Goal: Task Accomplishment & Management: Manage account settings

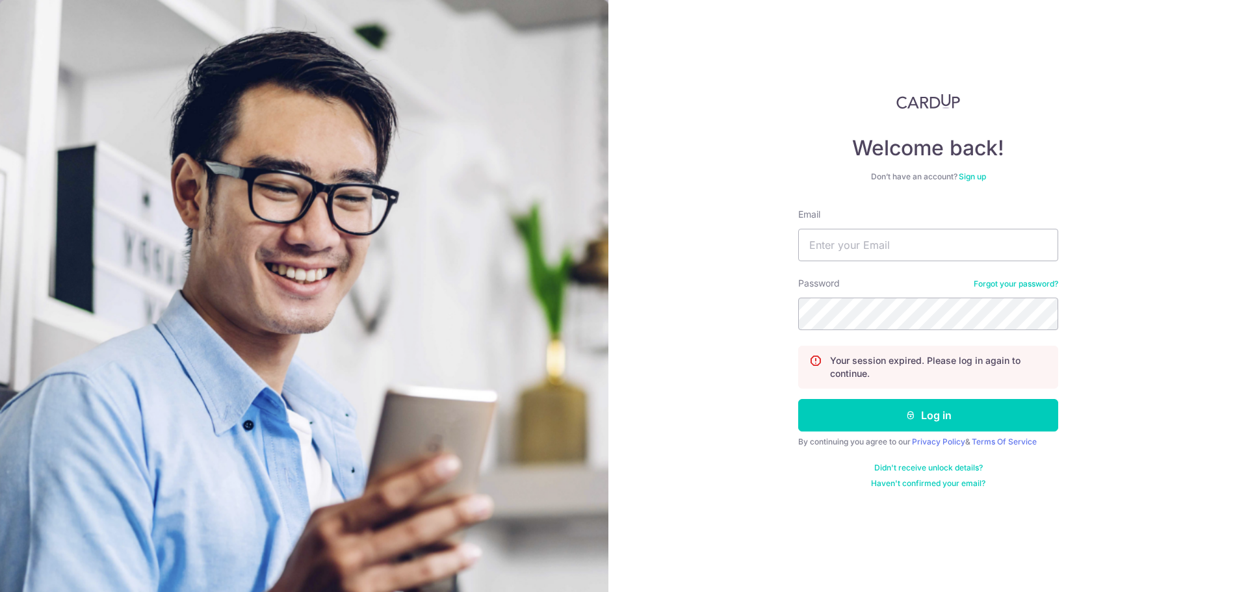
type input "[EMAIL_ADDRESS][DOMAIN_NAME]"
click at [798, 399] on button "Log in" at bounding box center [928, 415] width 260 height 32
click at [871, 254] on input "Email" at bounding box center [928, 245] width 260 height 32
type input "[EMAIL_ADDRESS][DOMAIN_NAME]"
click at [869, 294] on div "Password Forgot your password?" at bounding box center [928, 303] width 260 height 53
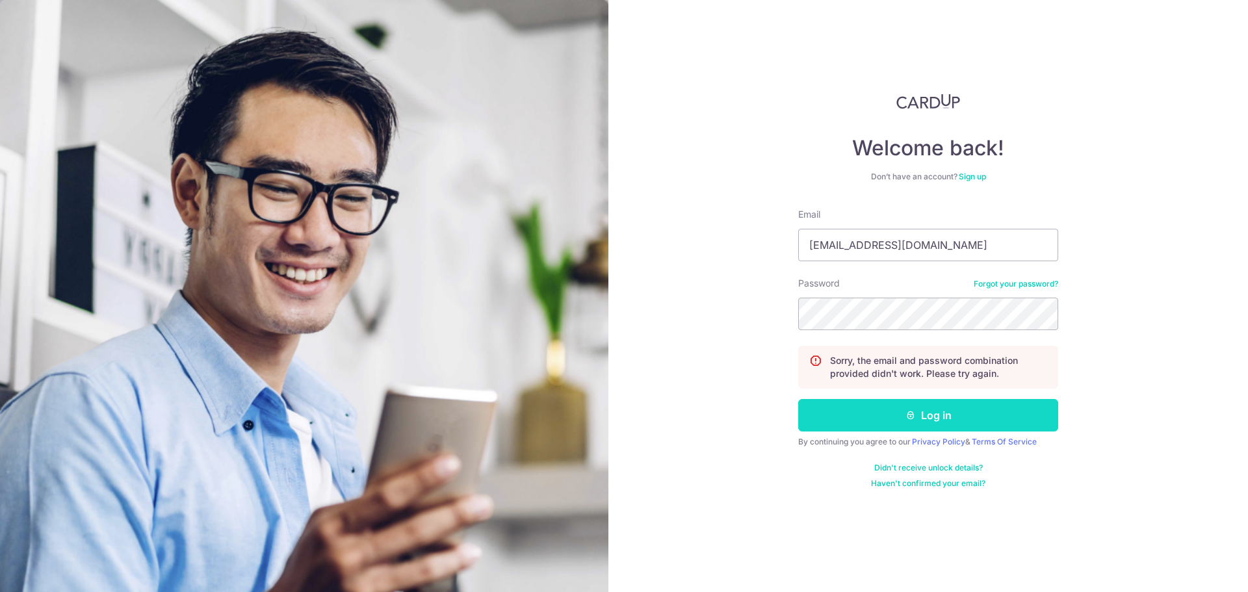
click at [927, 419] on button "Log in" at bounding box center [928, 415] width 260 height 32
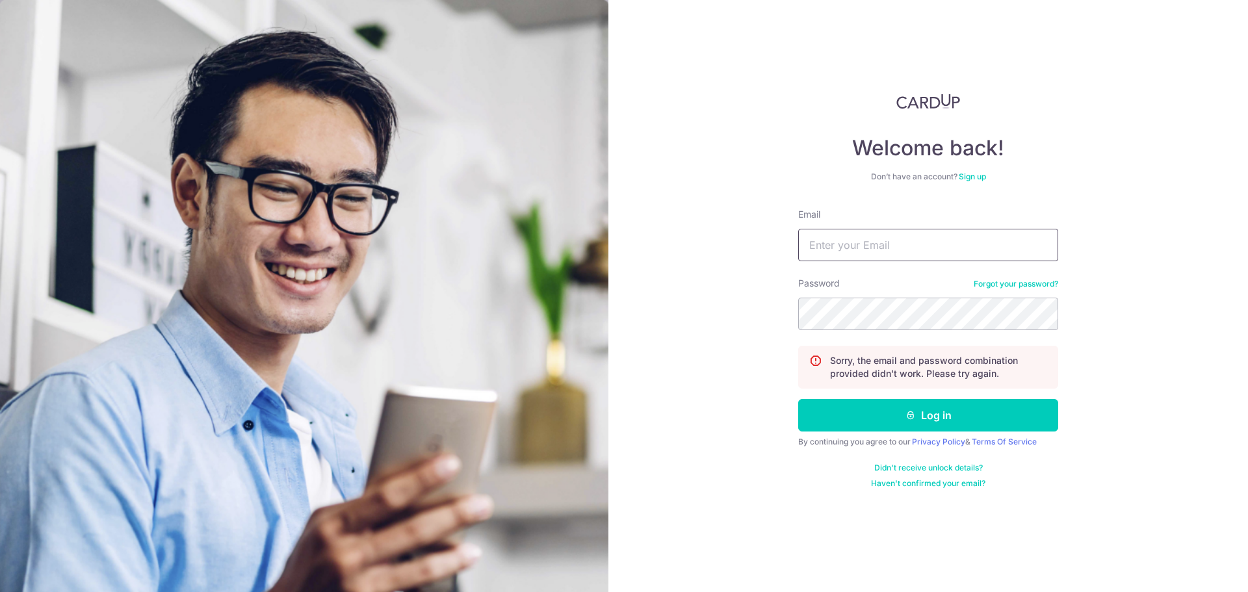
click at [855, 258] on input "Email" at bounding box center [928, 245] width 260 height 32
type input "[EMAIL_ADDRESS][DOMAIN_NAME]"
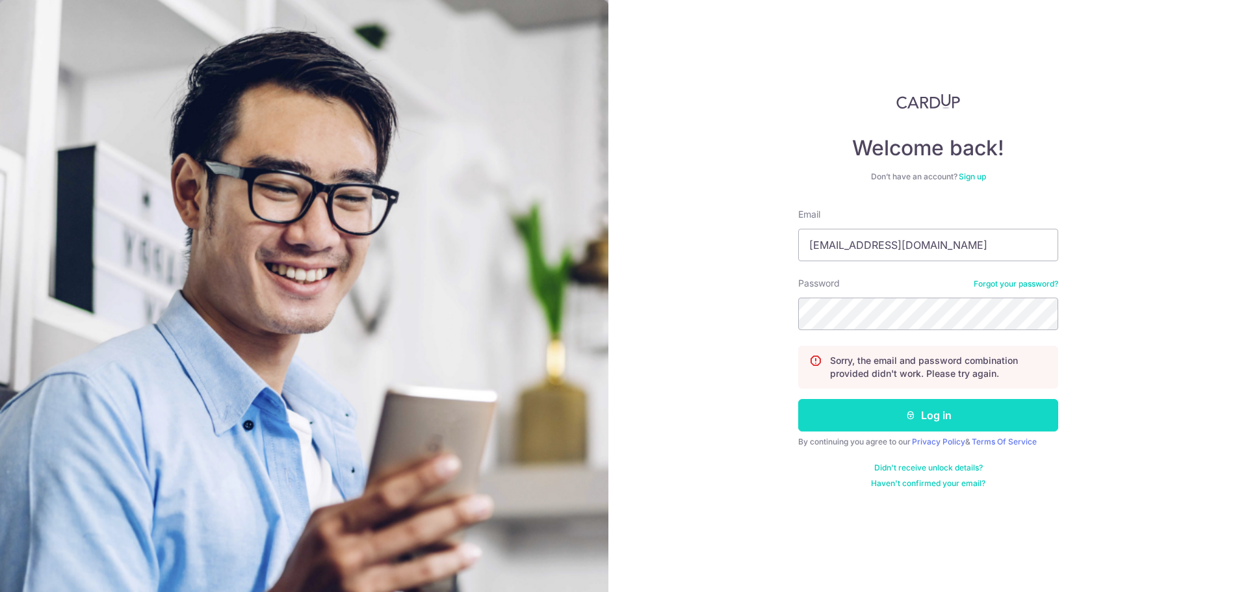
click at [870, 415] on button "Log in" at bounding box center [928, 415] width 260 height 32
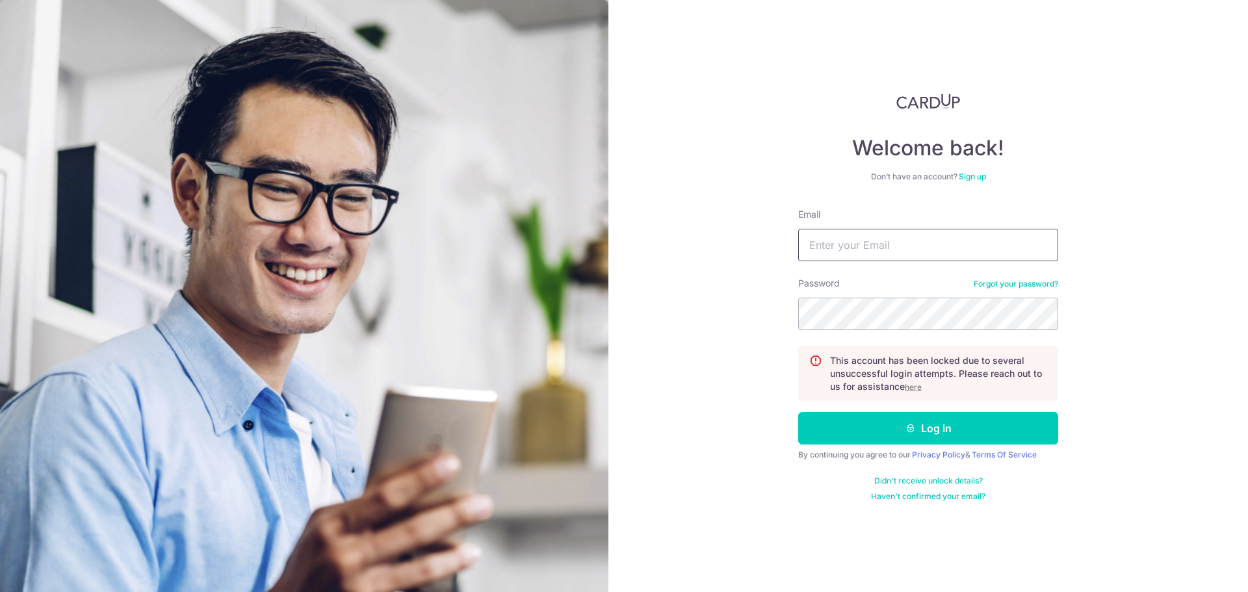
click at [901, 259] on input "Email" at bounding box center [928, 245] width 260 height 32
type input "[EMAIL_ADDRESS][DOMAIN_NAME]"
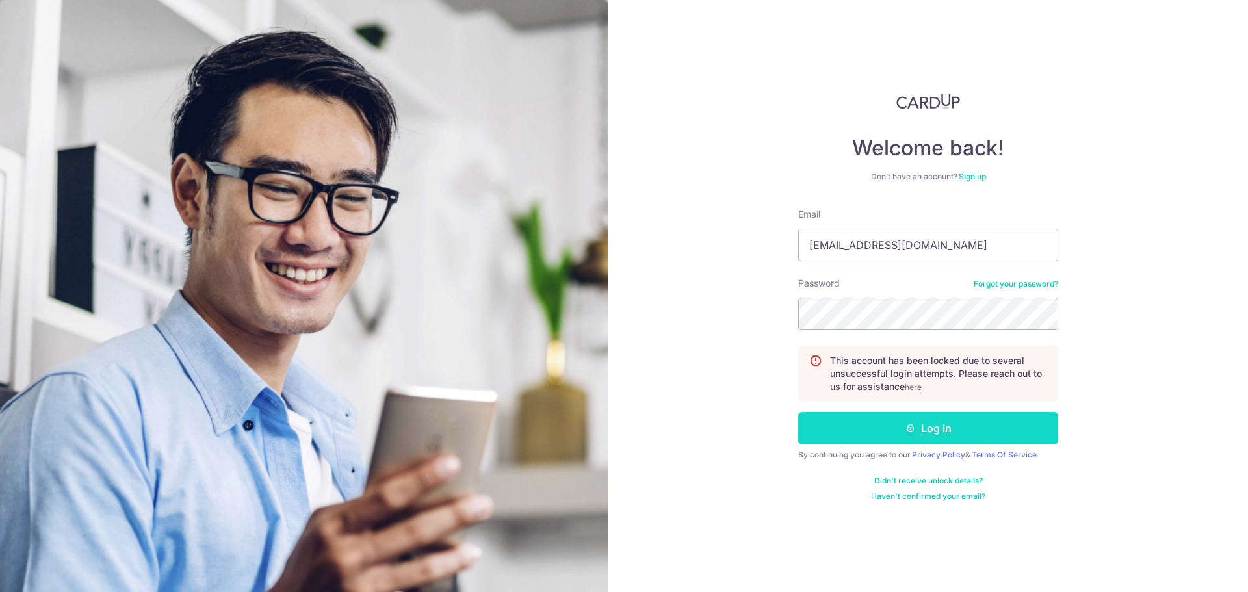
click at [970, 426] on button "Log in" at bounding box center [928, 428] width 260 height 32
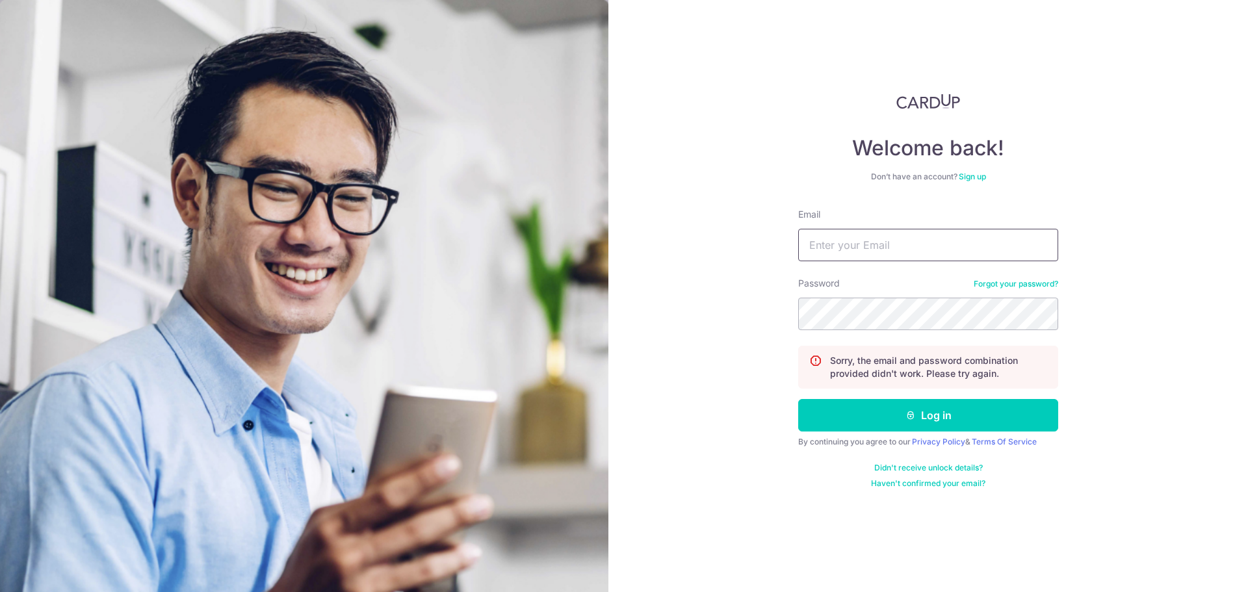
click at [933, 246] on input "Email" at bounding box center [928, 245] width 260 height 32
click at [975, 242] on input "vanessa.kwek@dnv.com" at bounding box center [928, 245] width 260 height 32
drag, startPoint x: 1028, startPoint y: 260, endPoint x: 774, endPoint y: 259, distance: 254.1
click at [774, 259] on div "Welcome back! Don’t have an account? Sign up Email vanessa.kwek@dnv.com Passwor…" at bounding box center [928, 296] width 640 height 592
type input "[EMAIL_ADDRESS][DOMAIN_NAME]"
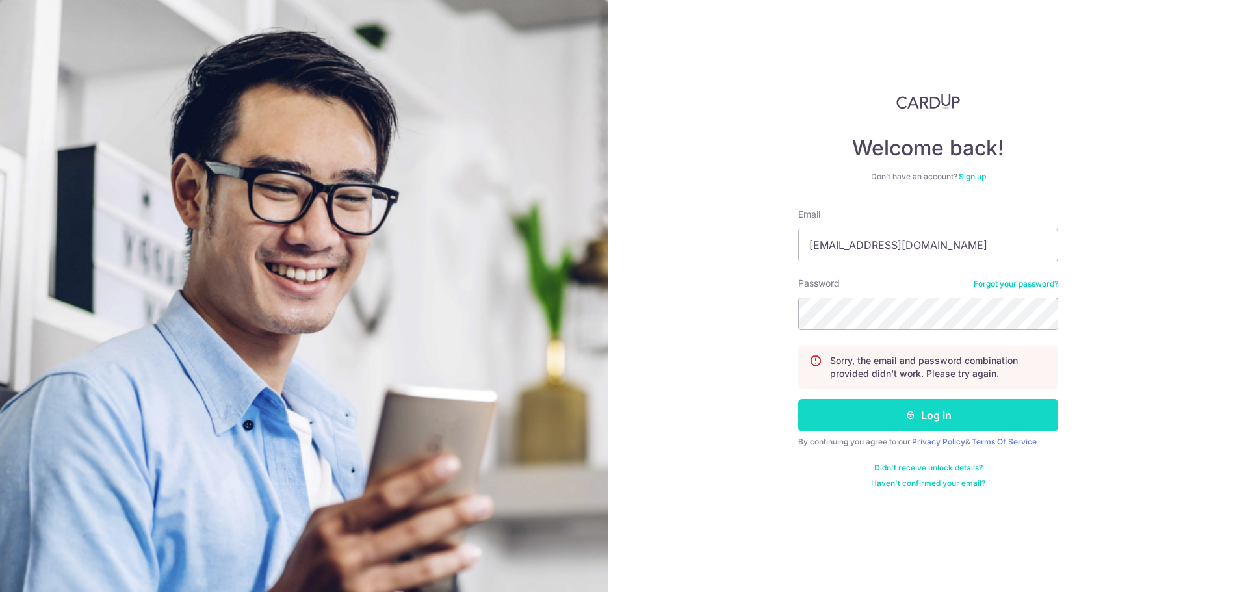
click at [875, 411] on button "Log in" at bounding box center [928, 415] width 260 height 32
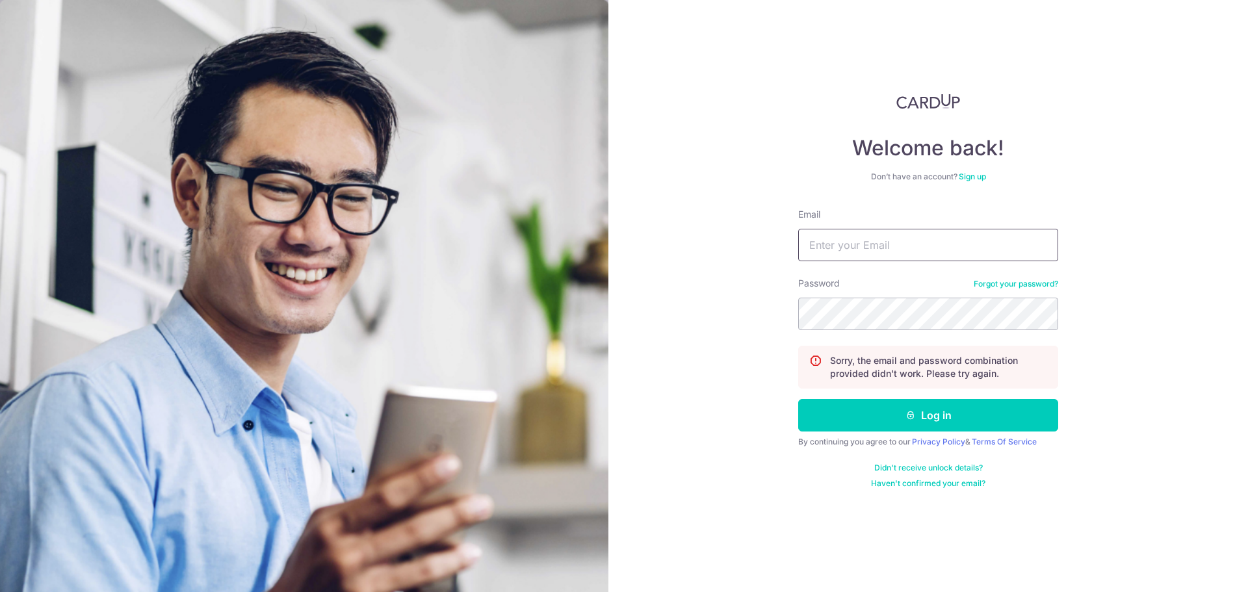
click at [871, 256] on input "Email" at bounding box center [928, 245] width 260 height 32
type input "[EMAIL_ADDRESS][DOMAIN_NAME]"
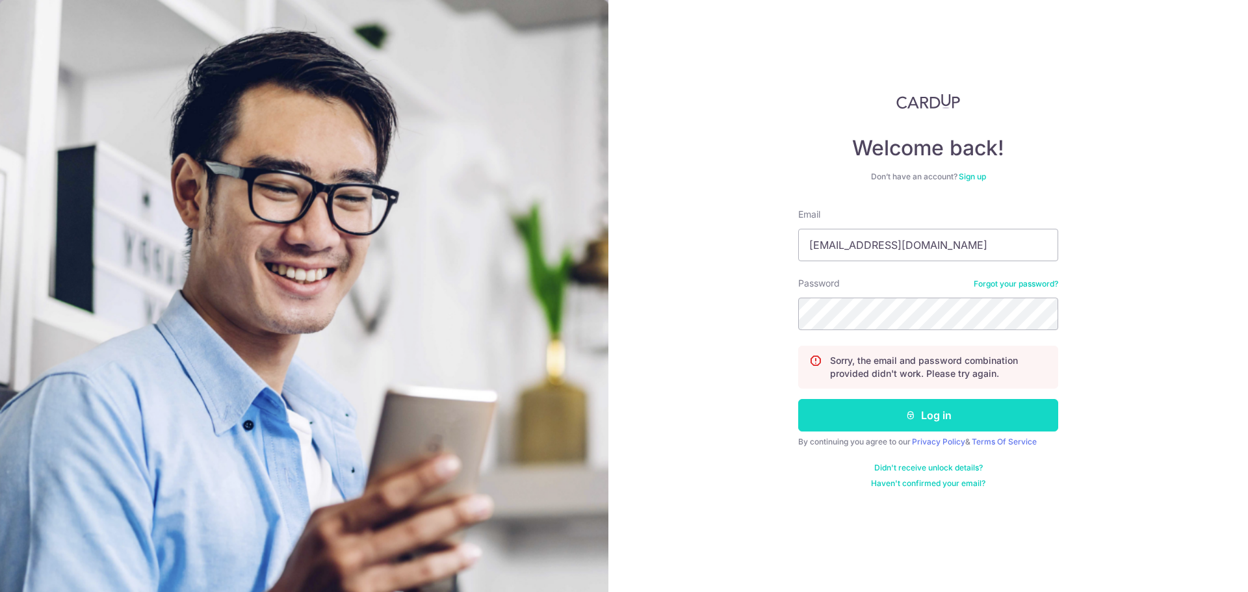
click at [894, 420] on button "Log in" at bounding box center [928, 415] width 260 height 32
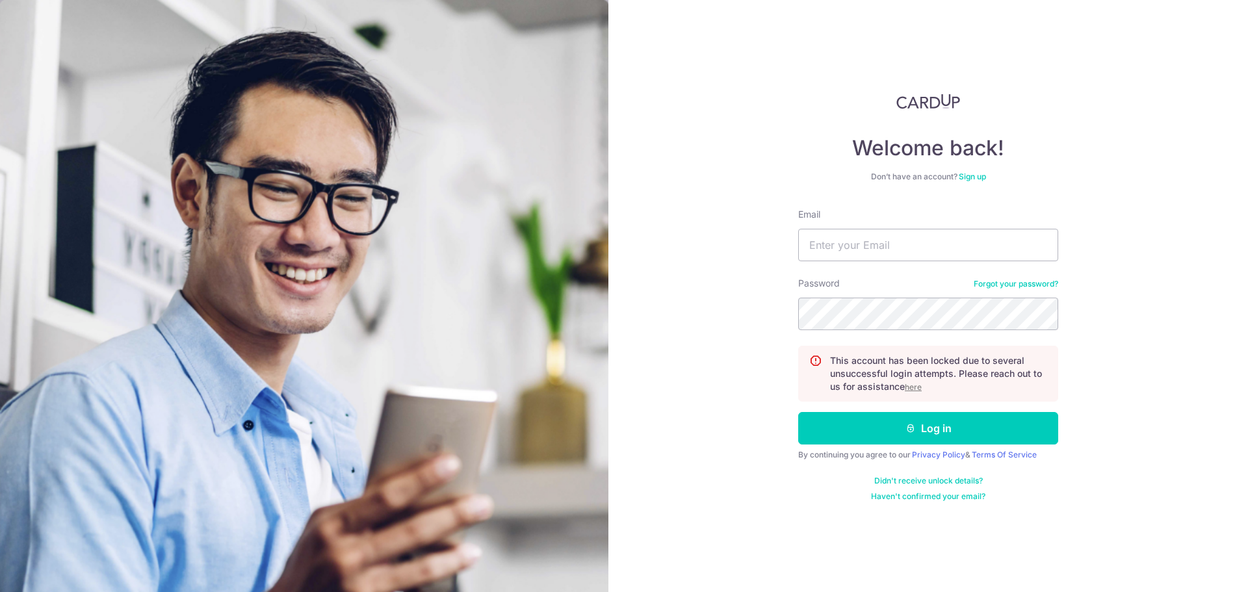
click at [1009, 289] on link "Forgot your password?" at bounding box center [1016, 284] width 84 height 10
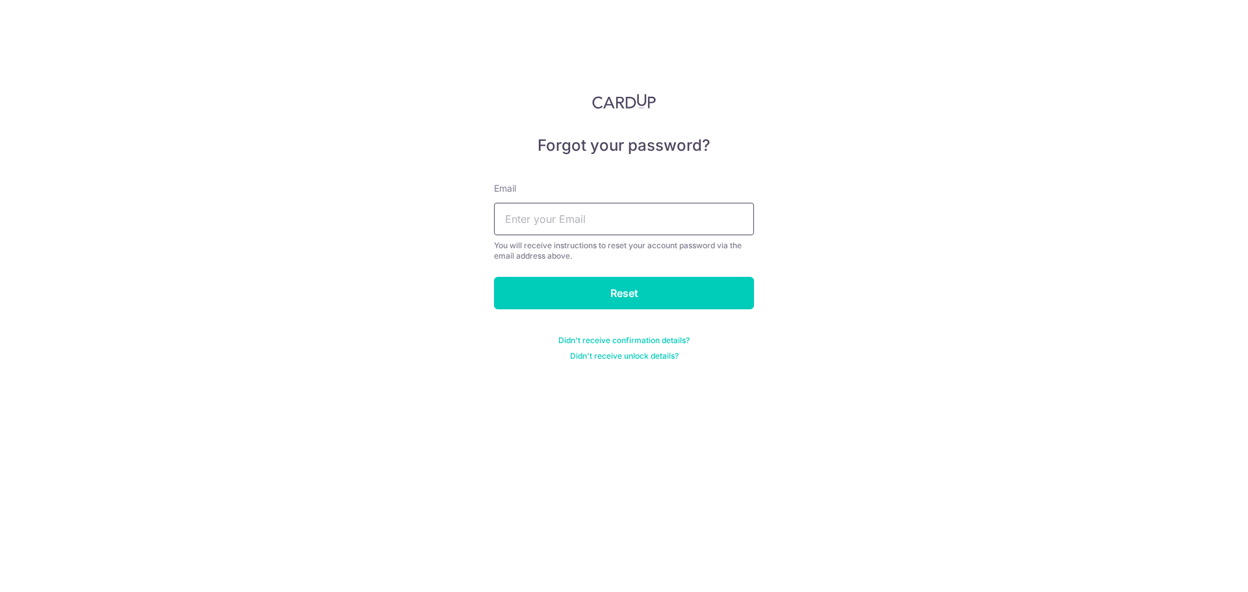
click at [629, 217] on input "text" at bounding box center [624, 219] width 260 height 32
type input "[EMAIL_ADDRESS][DOMAIN_NAME]"
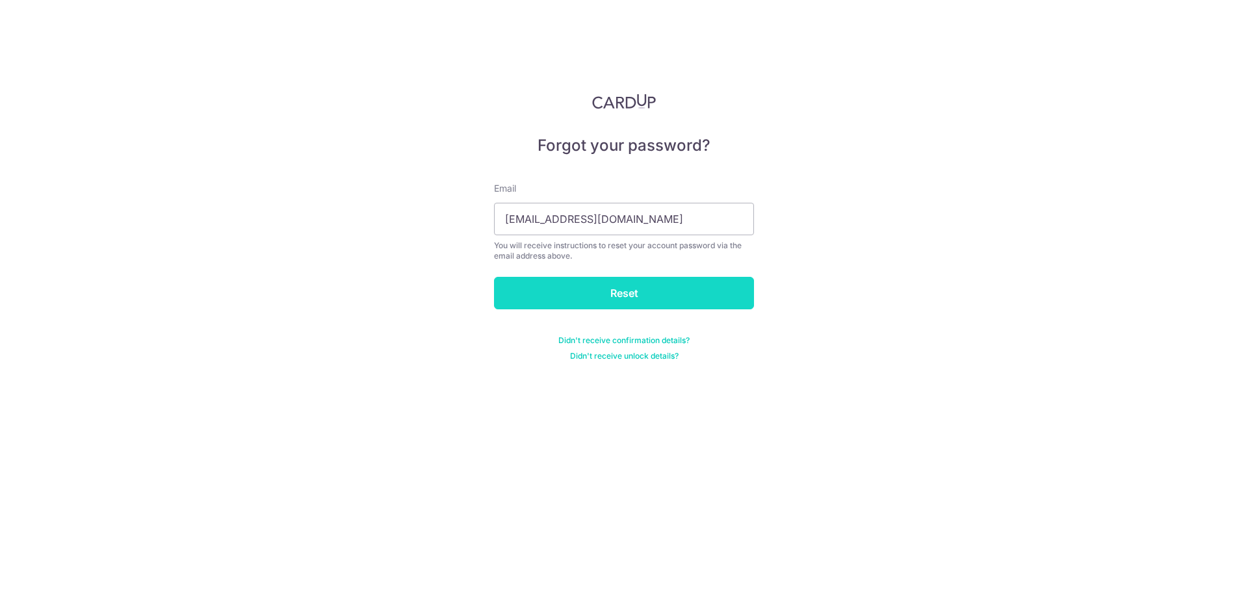
click at [633, 289] on input "Reset" at bounding box center [624, 293] width 260 height 32
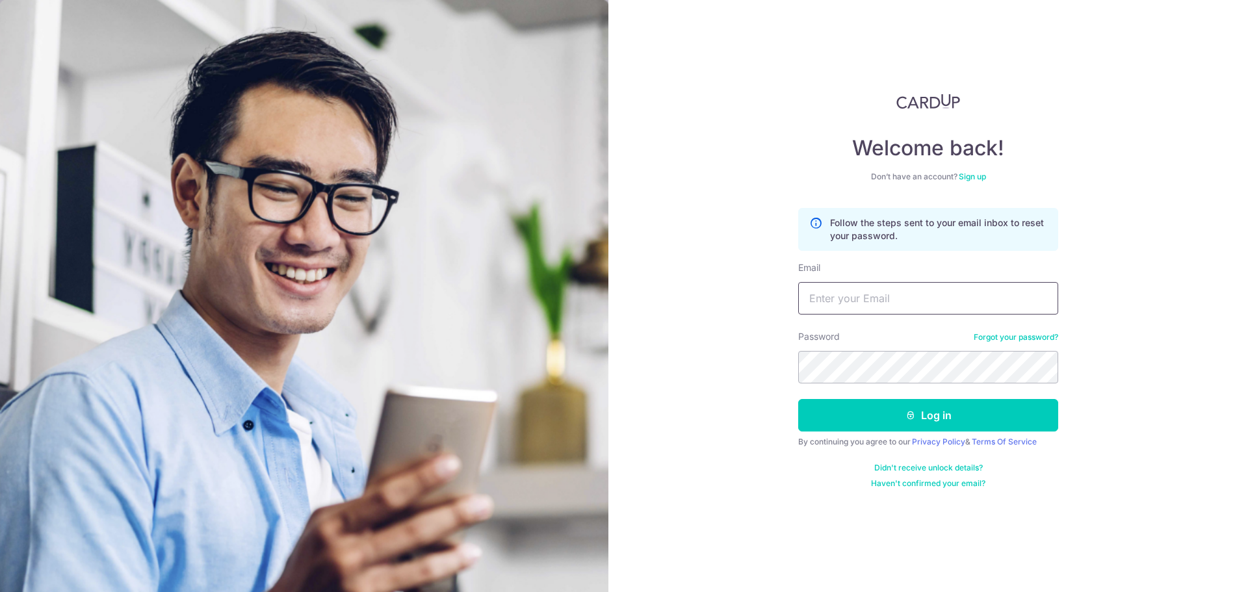
click at [920, 313] on input "Email" at bounding box center [928, 298] width 260 height 32
type input "[EMAIL_ADDRESS][DOMAIN_NAME]"
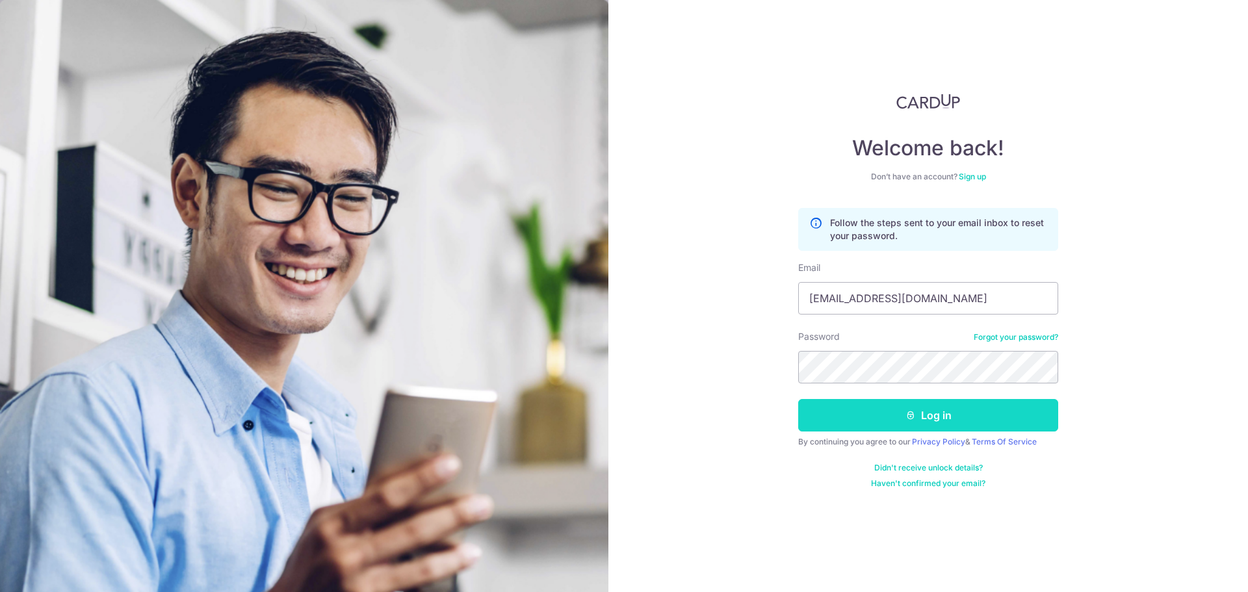
click at [920, 420] on button "Log in" at bounding box center [928, 415] width 260 height 32
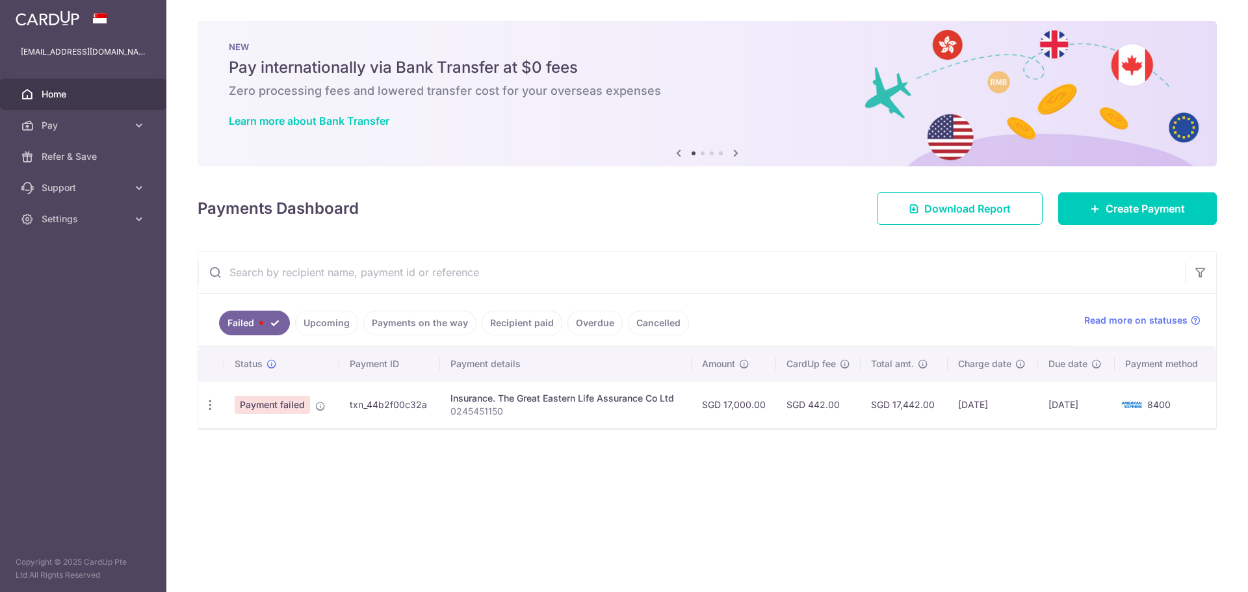
click at [292, 404] on span "Payment failed" at bounding box center [272, 405] width 75 height 18
click at [456, 402] on div "Insurance. The Great Eastern Life Assurance Co Ltd" at bounding box center [565, 398] width 231 height 13
drag, startPoint x: 486, startPoint y: 398, endPoint x: 617, endPoint y: 399, distance: 131.3
click at [489, 398] on div "Insurance. The Great Eastern Life Assurance Co Ltd" at bounding box center [565, 398] width 231 height 13
drag, startPoint x: 649, startPoint y: 399, endPoint x: 773, endPoint y: 399, distance: 124.8
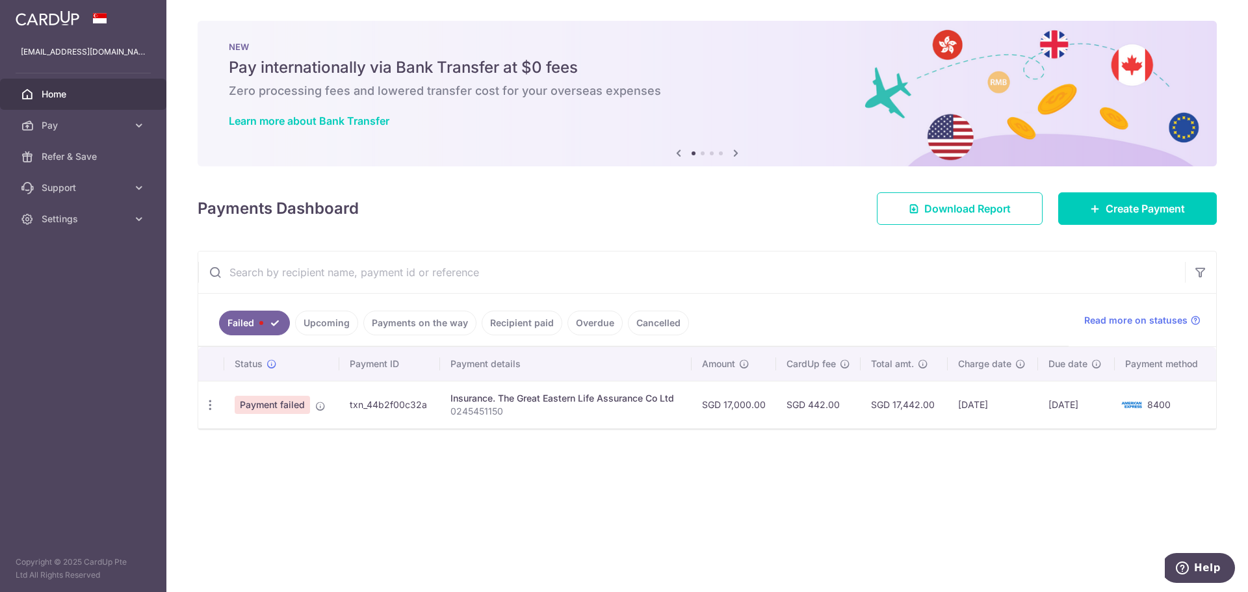
click at [656, 399] on div "Insurance. The Great Eastern Life Assurance Co Ltd" at bounding box center [565, 398] width 231 height 13
click at [220, 402] on div "Update payment" at bounding box center [210, 405] width 24 height 24
click at [213, 405] on icon "button" at bounding box center [210, 405] width 14 height 14
click at [229, 432] on link "Update payment" at bounding box center [266, 440] width 135 height 31
radio input "true"
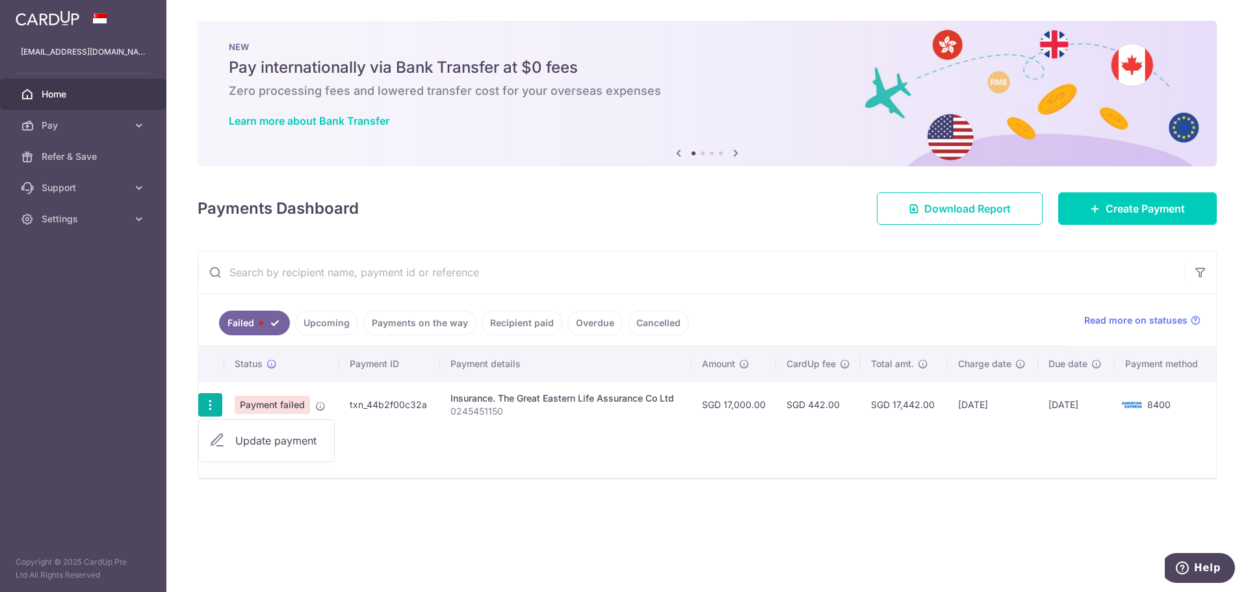
type input "17,000.00"
type input "0245451150"
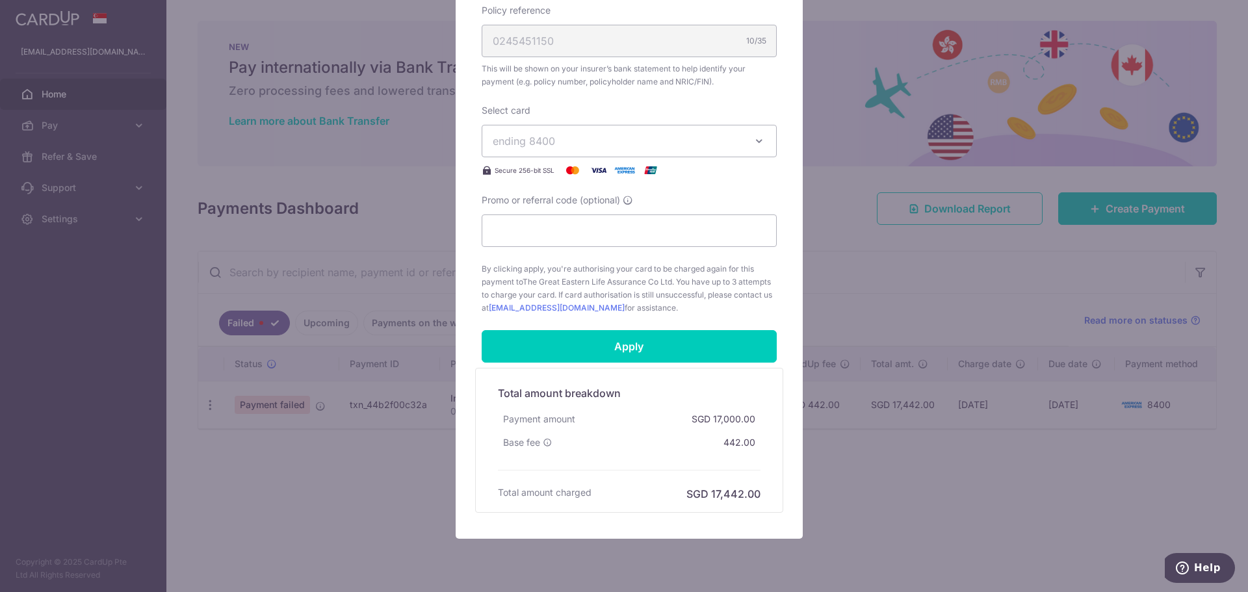
scroll to position [460, 0]
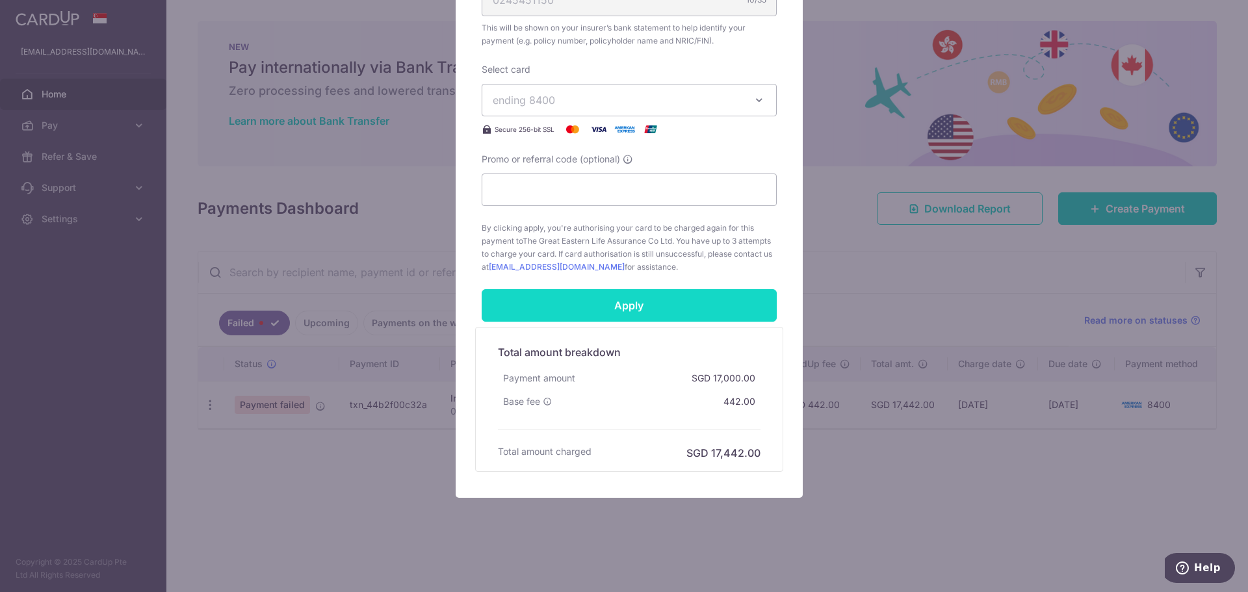
click at [710, 310] on input "Apply" at bounding box center [629, 305] width 295 height 32
